Goal: Information Seeking & Learning: Learn about a topic

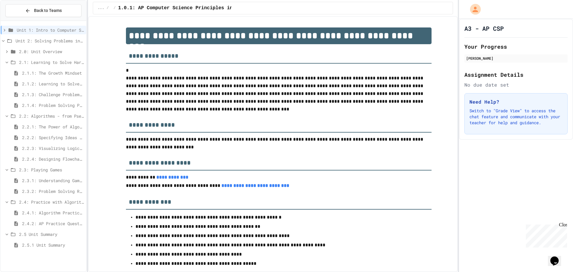
click at [71, 123] on div "2.2.1: The Power of Algorithms" at bounding box center [44, 126] width 86 height 9
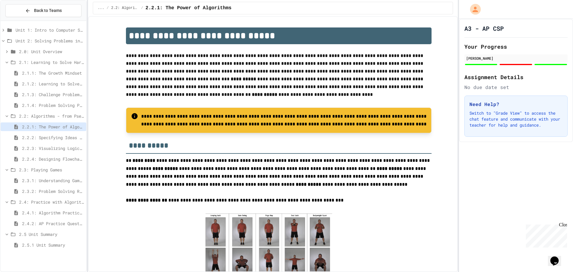
scroll to position [30, 0]
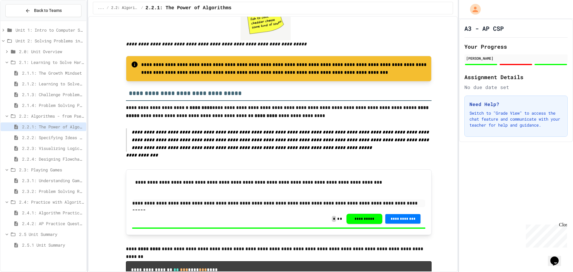
scroll to position [179, 0]
